Goal: Transaction & Acquisition: Purchase product/service

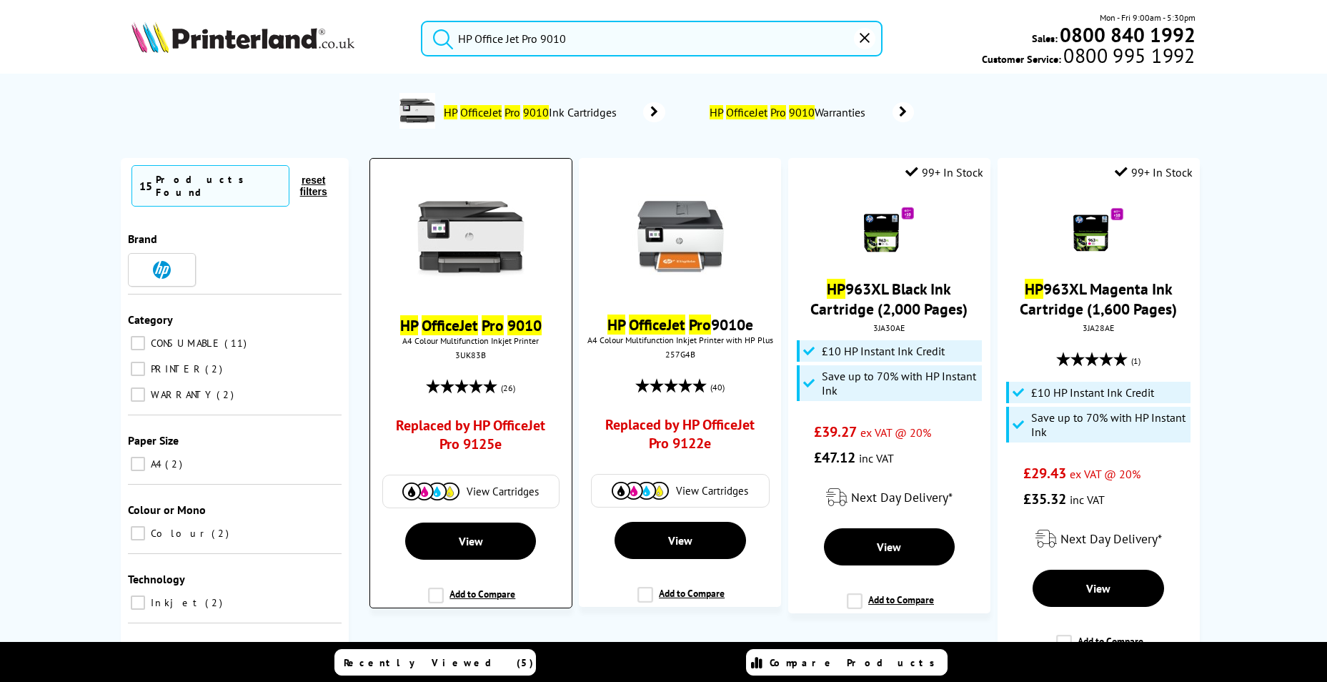
type input "HP Office Jet Pro 9010"
click at [487, 499] on link "View Cartridges" at bounding box center [471, 491] width 162 height 18
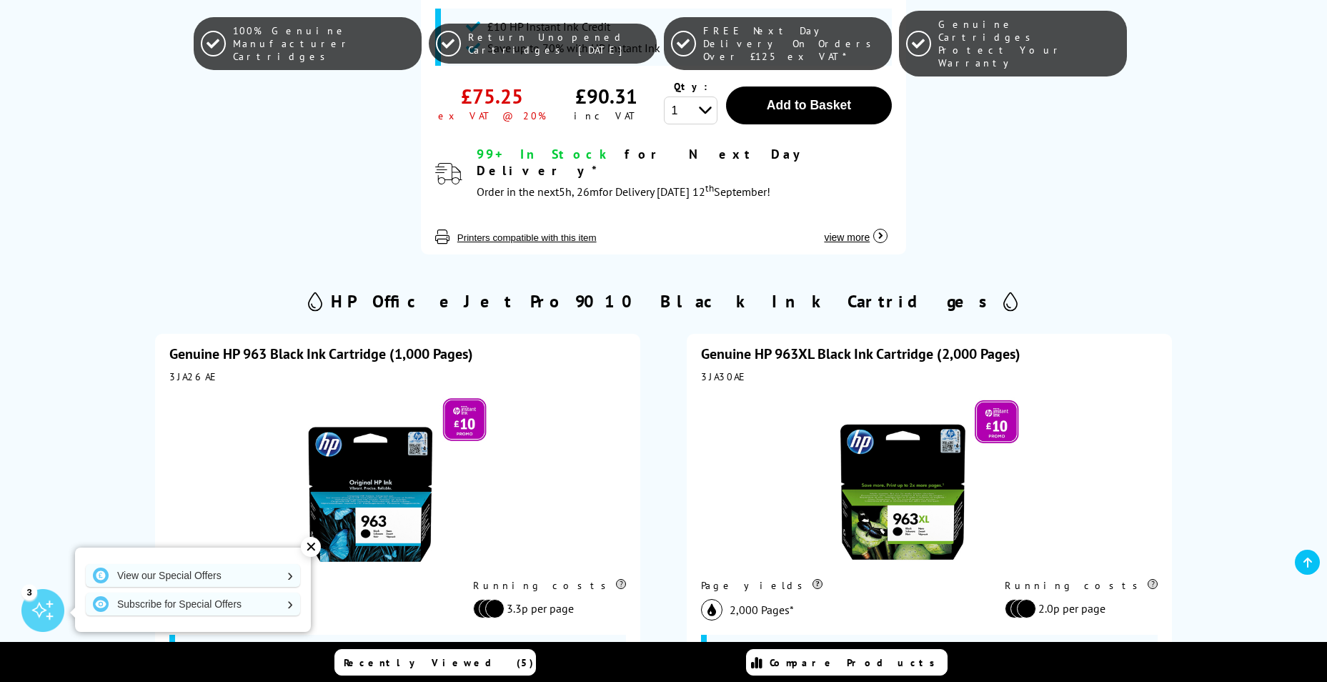
scroll to position [1572, 0]
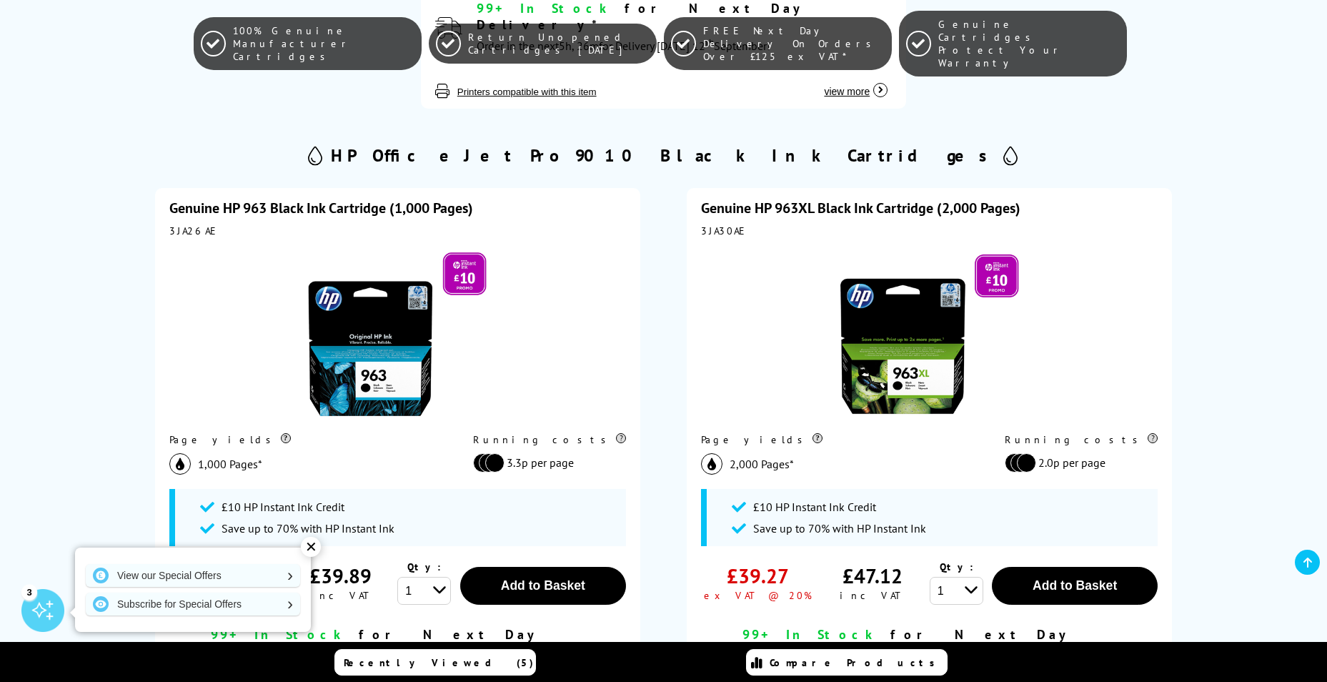
click at [726, 224] on div "3JA30AE" at bounding box center [929, 230] width 457 height 13
copy div "3JA30AE"
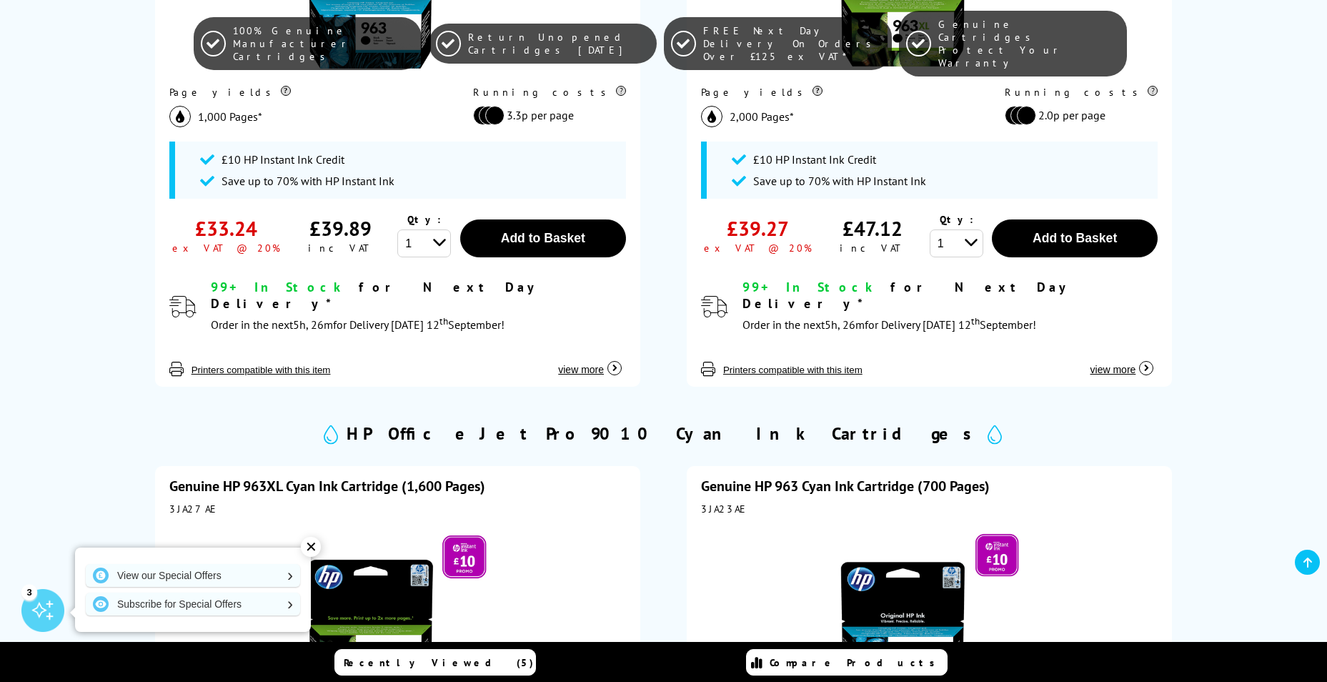
scroll to position [2001, 0]
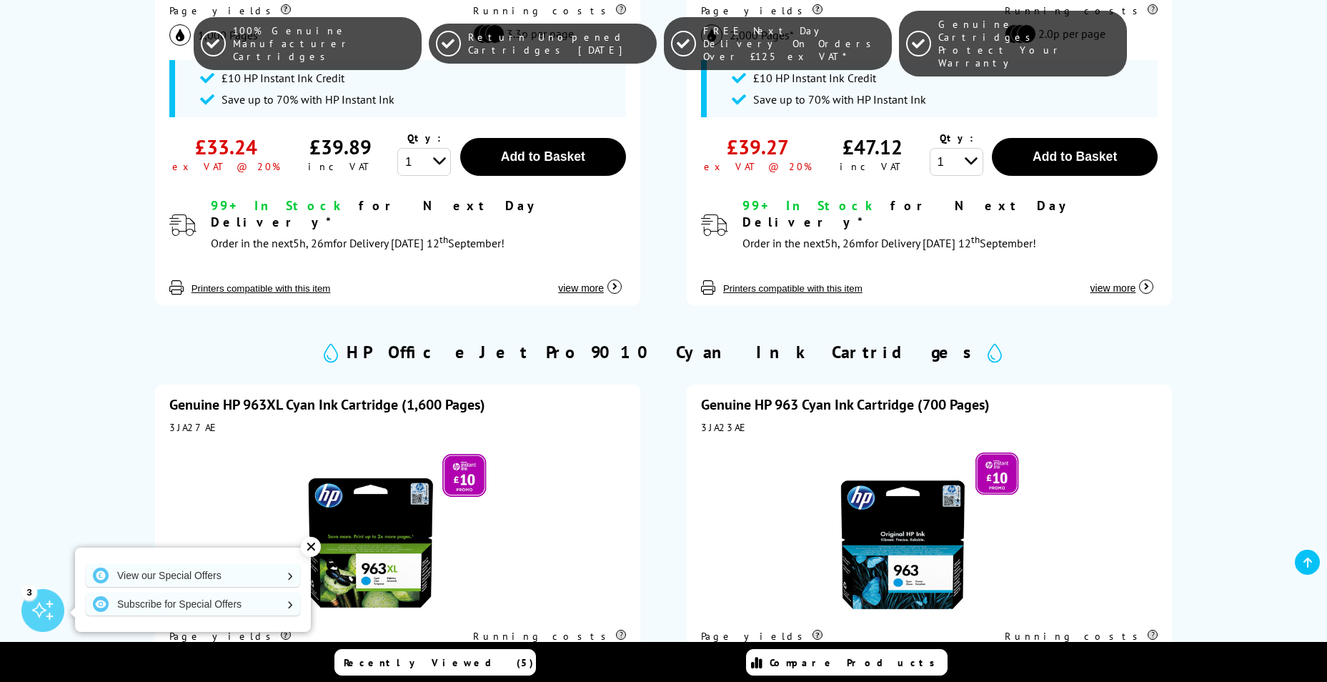
click at [196, 421] on div "3JA27AE" at bounding box center [397, 427] width 457 height 13
copy div "3JA27AE"
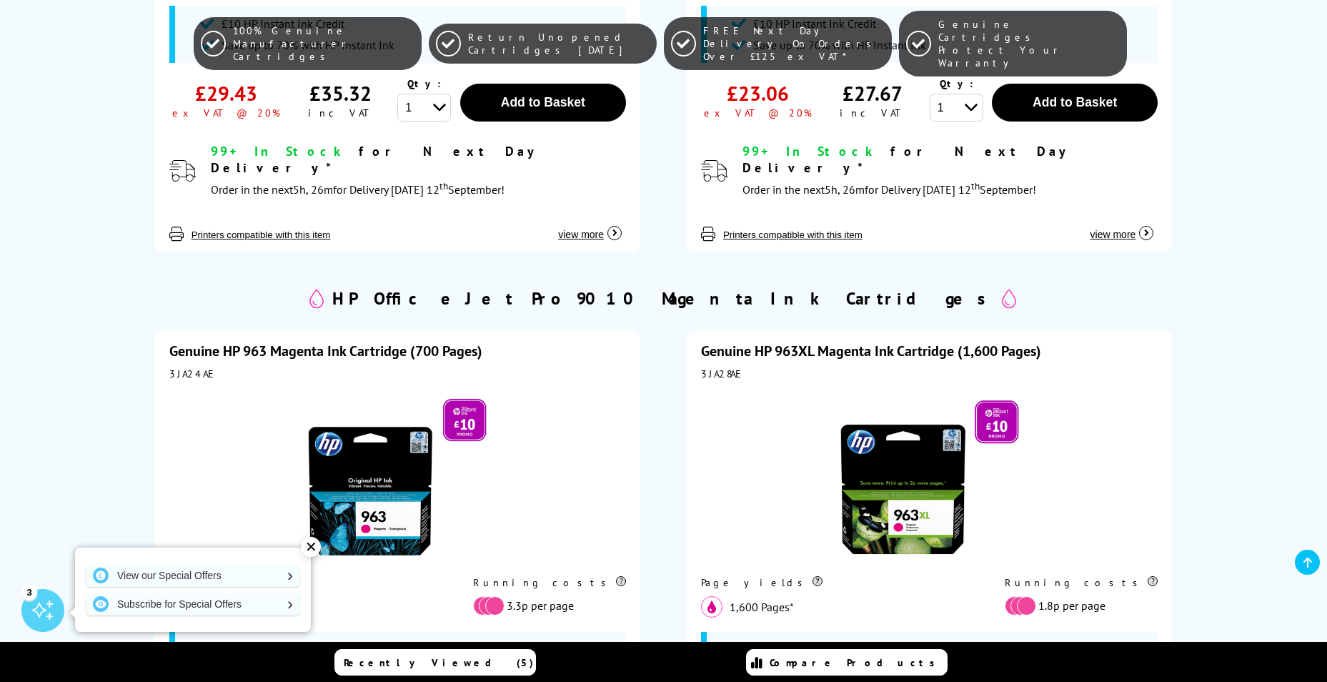
scroll to position [2716, 0]
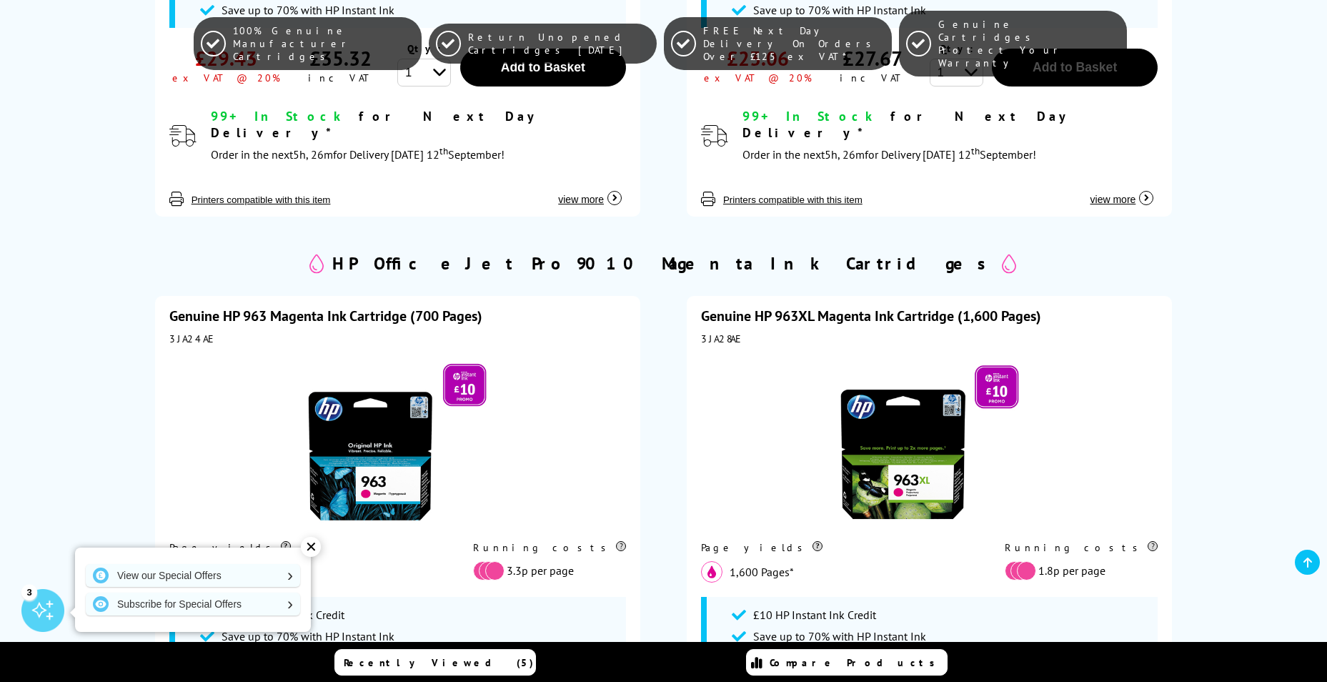
click at [726, 332] on div "3JA28AE" at bounding box center [929, 338] width 457 height 13
copy div "3JA28AE"
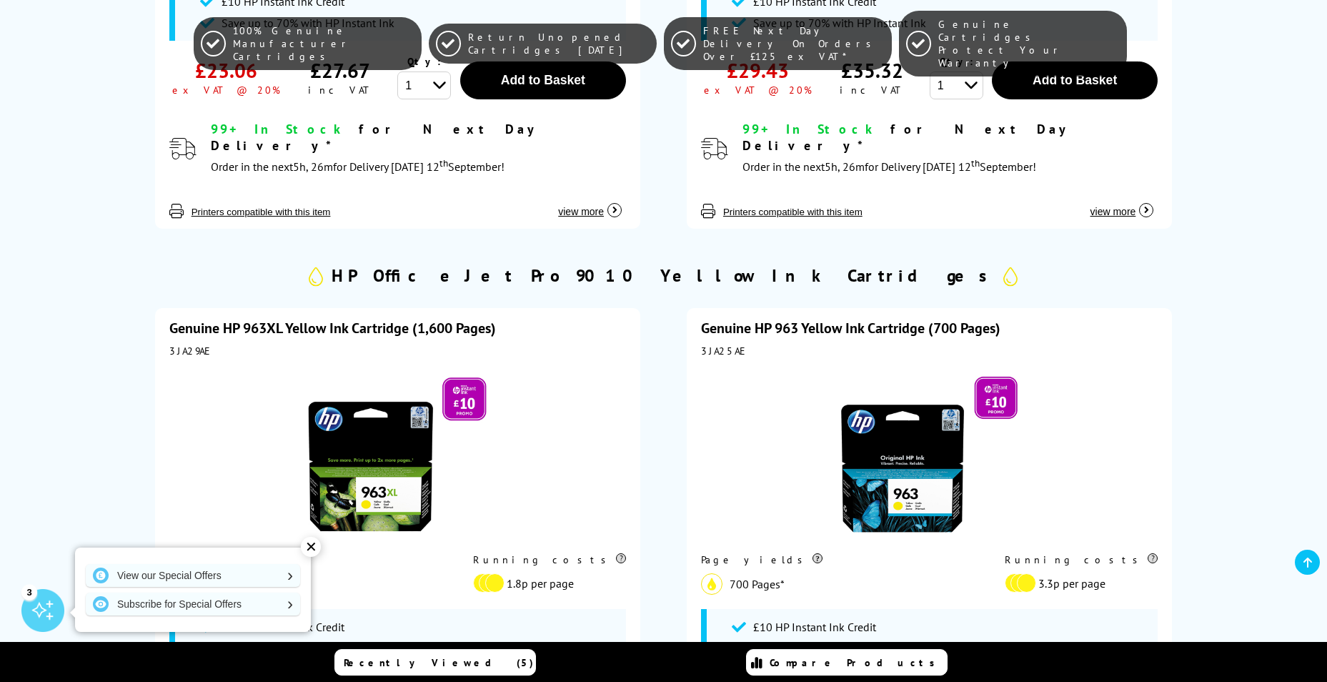
scroll to position [3431, 0]
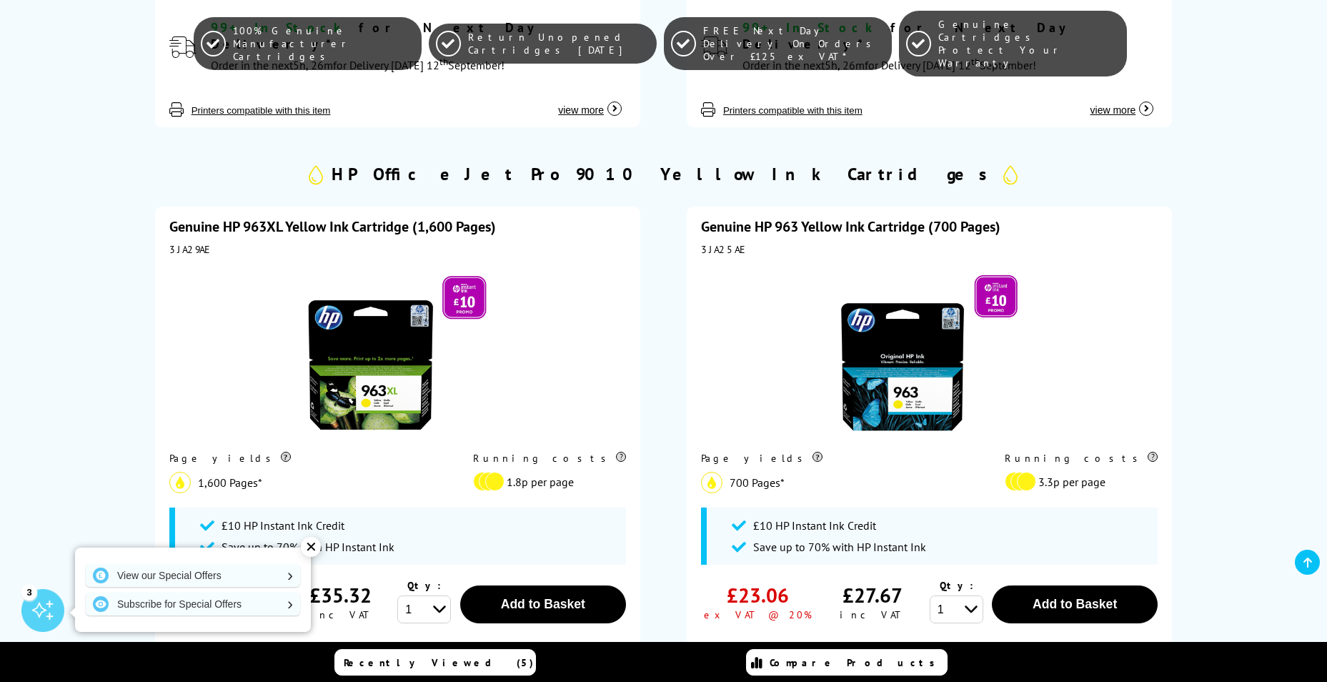
click at [183, 243] on div "3JA29AE" at bounding box center [397, 249] width 457 height 13
copy div "3JA29AE"
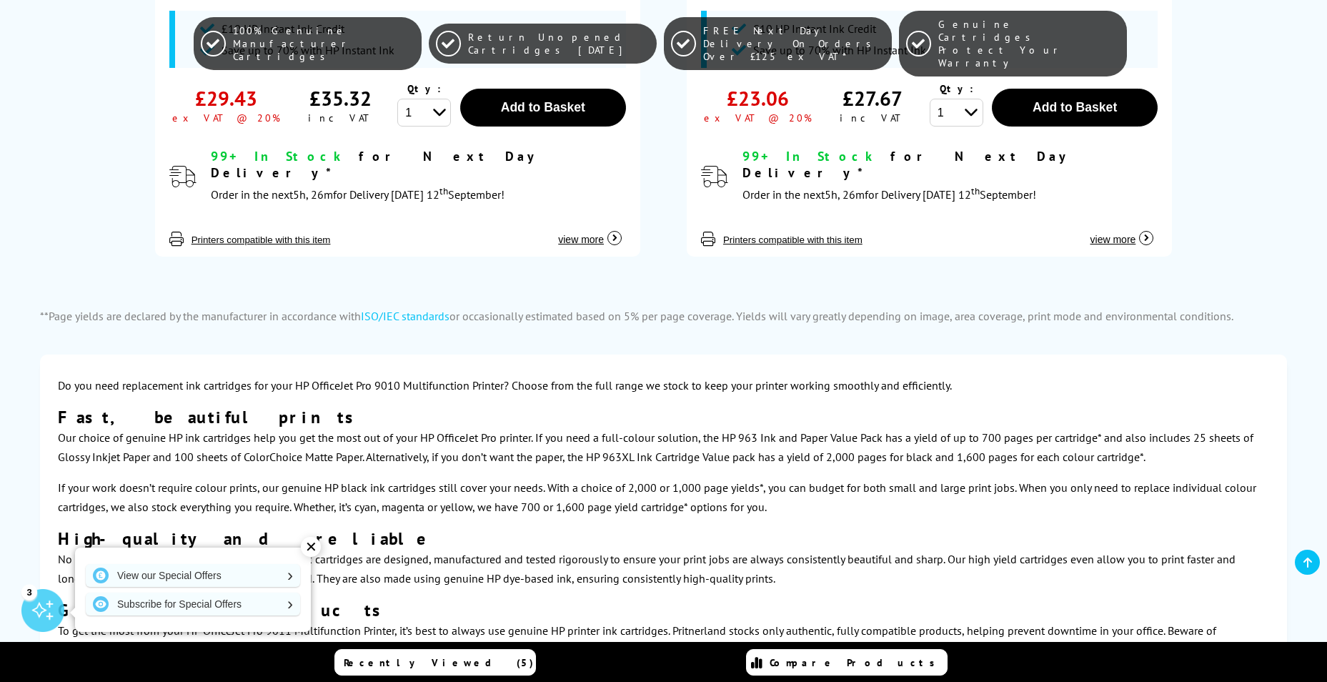
scroll to position [3931, 0]
